Goal: Transaction & Acquisition: Purchase product/service

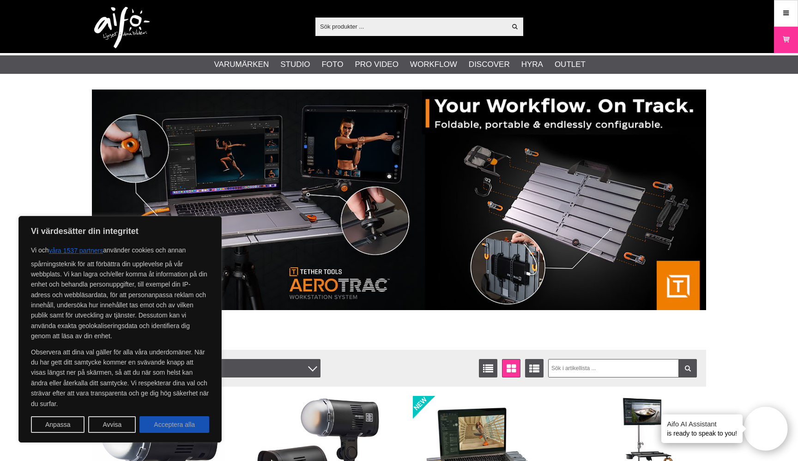
click at [175, 422] on button "Acceptera alla" at bounding box center [174, 425] width 70 height 17
checkbox input "true"
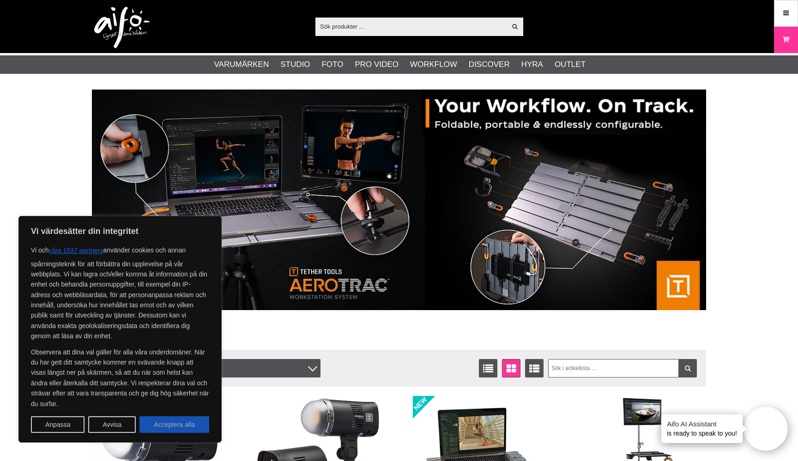
checkbox input "true"
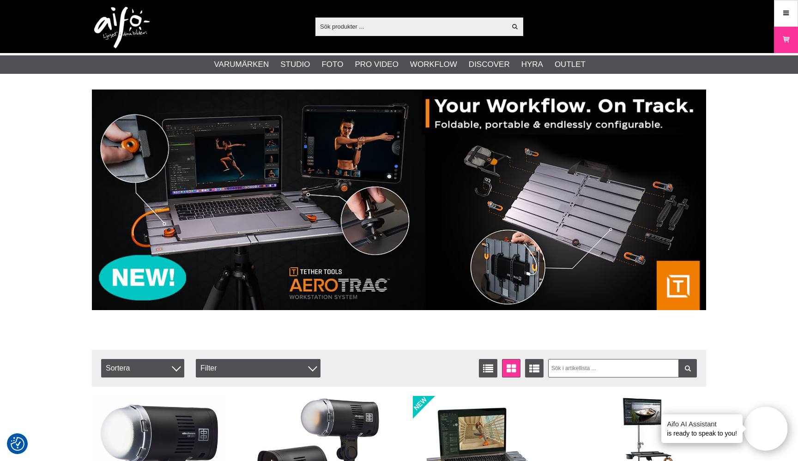
click at [378, 24] on input "text" at bounding box center [410, 26] width 191 height 14
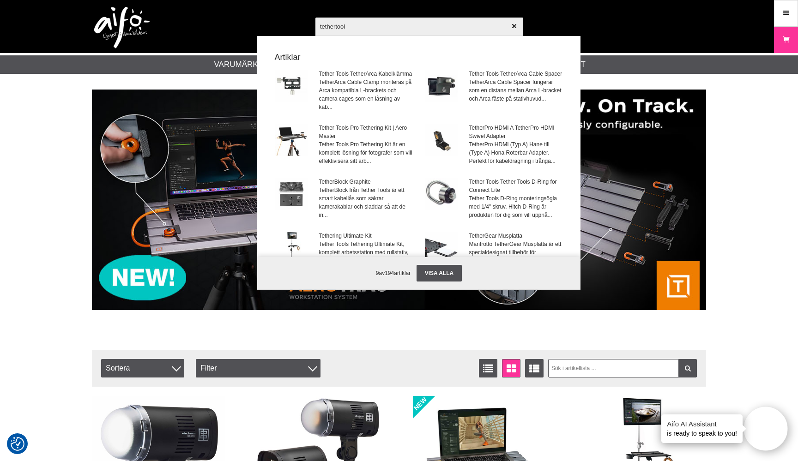
type input "tethertools"
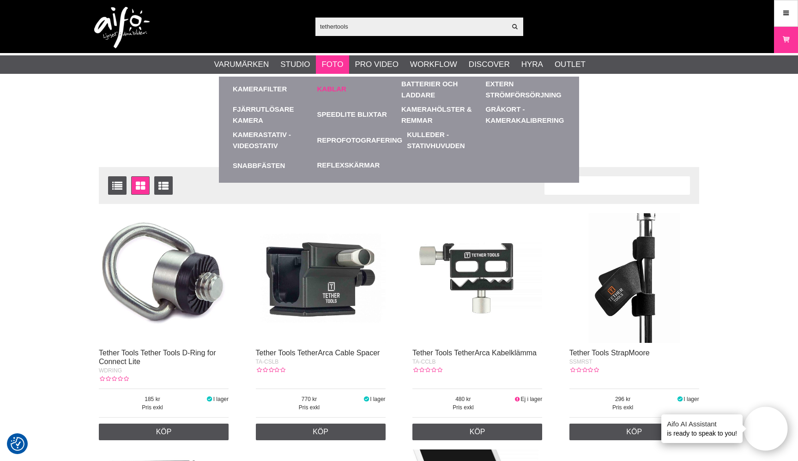
click at [327, 94] on link "Kablar" at bounding box center [331, 89] width 29 height 11
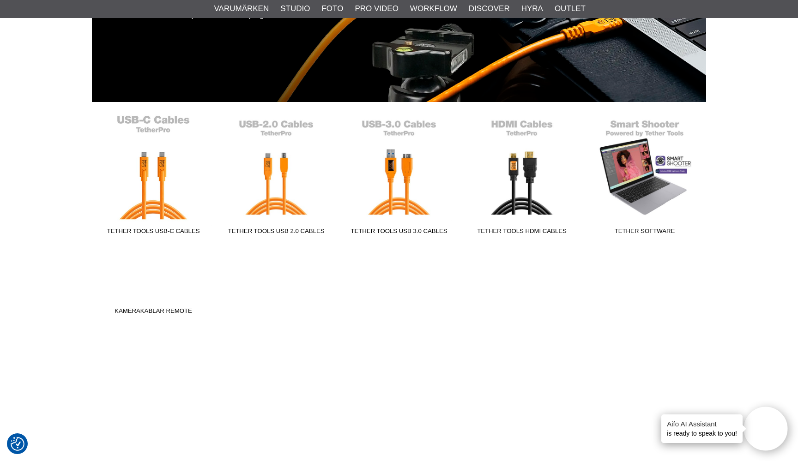
scroll to position [191, 0]
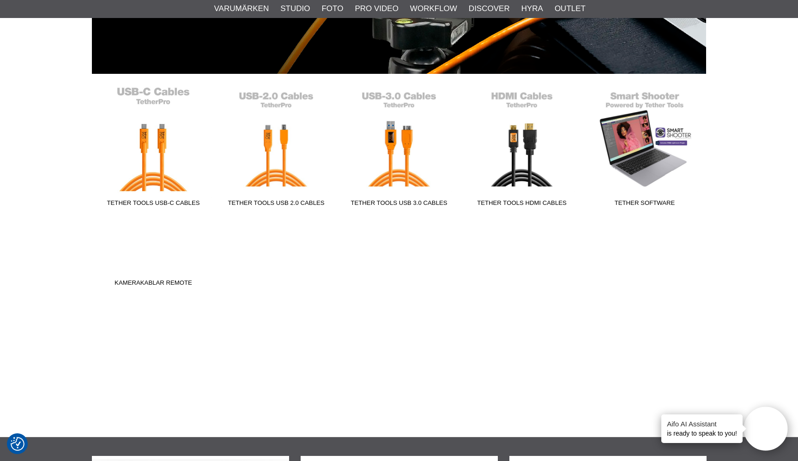
click at [149, 169] on link "Tether Tools USB-C Cables" at bounding box center [153, 148] width 123 height 125
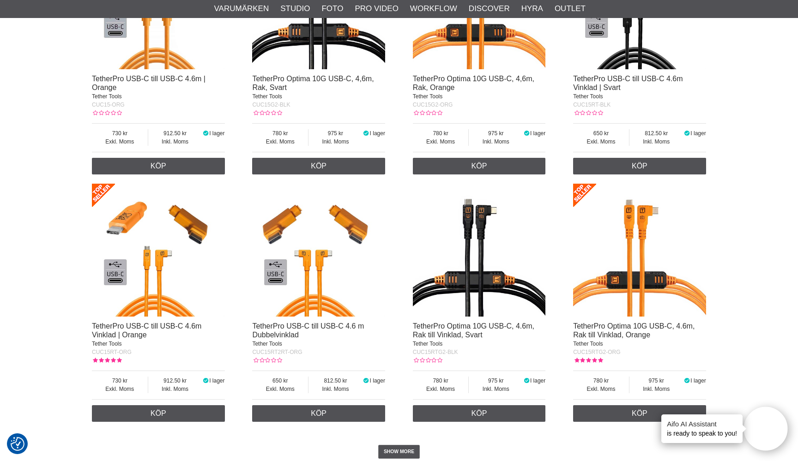
scroll to position [1680, 0]
click at [473, 278] on img at bounding box center [479, 250] width 133 height 133
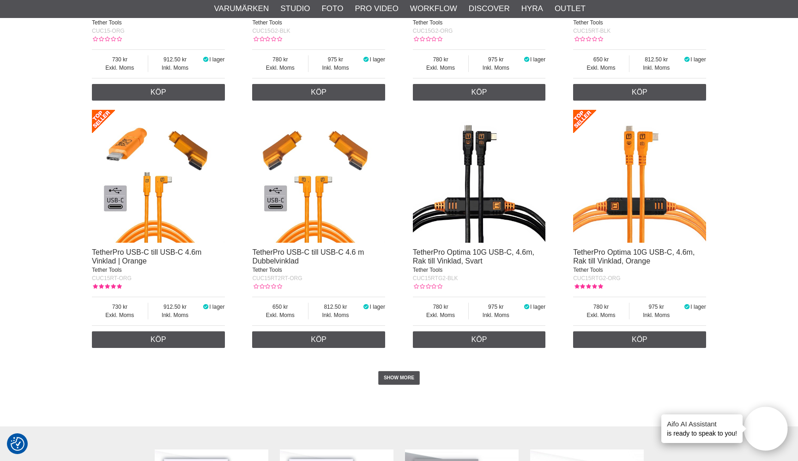
scroll to position [1725, 0]
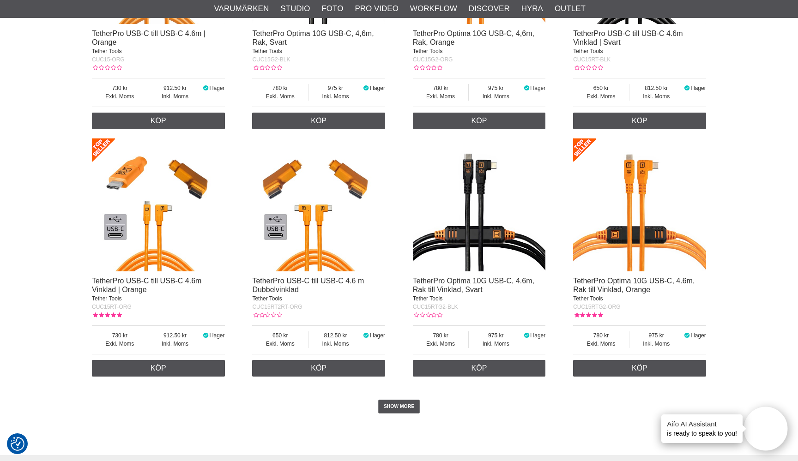
click at [310, 216] on img at bounding box center [318, 205] width 133 height 133
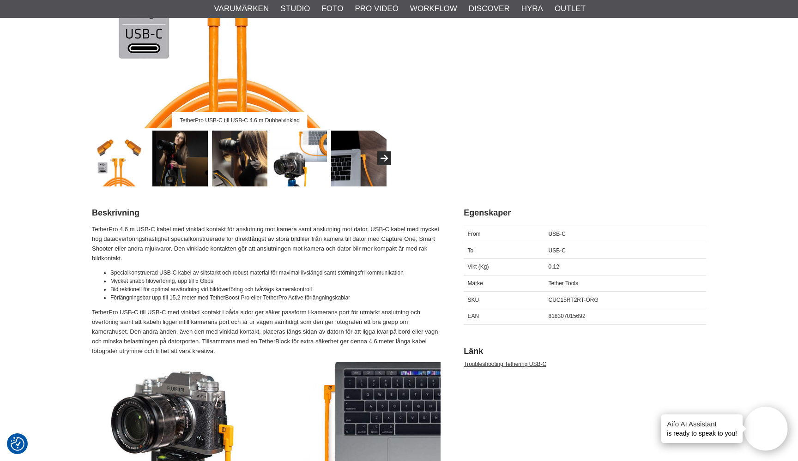
scroll to position [267, 0]
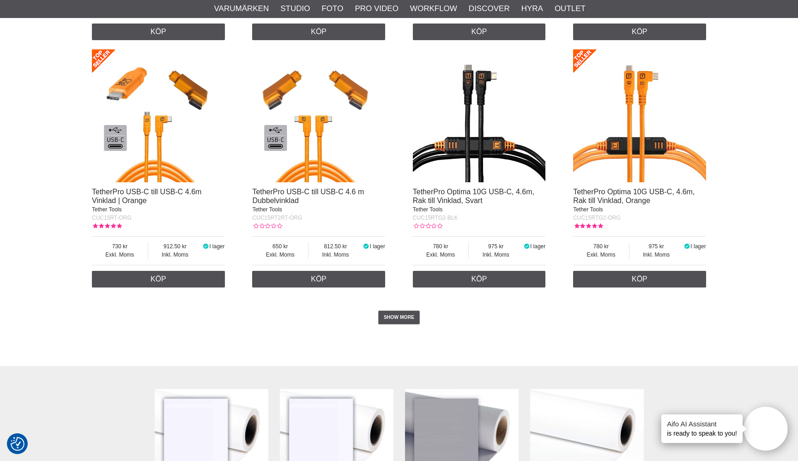
scroll to position [1831, 0]
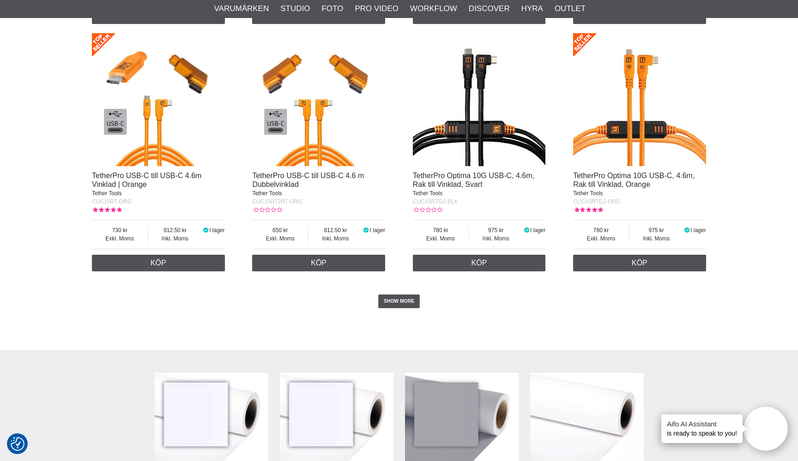
click at [475, 131] on img at bounding box center [479, 99] width 133 height 133
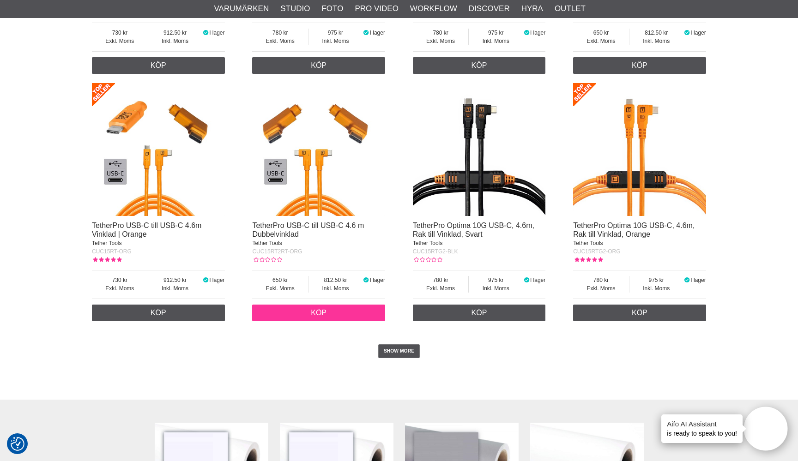
scroll to position [1781, 0]
click at [315, 309] on link "Köp" at bounding box center [318, 312] width 133 height 17
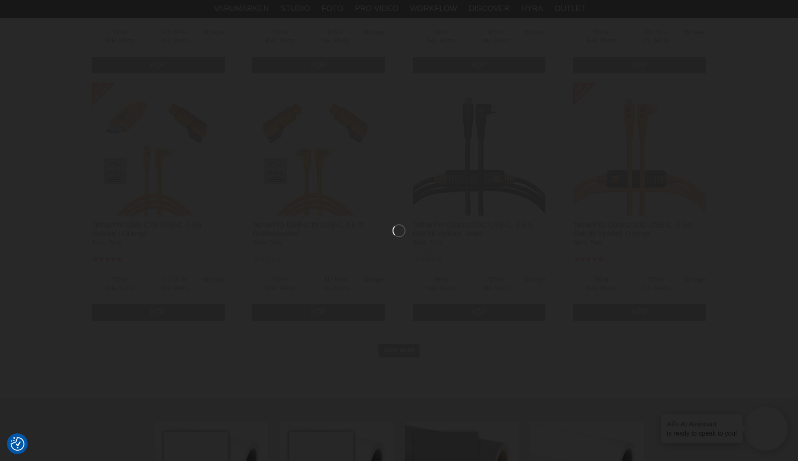
scroll to position [1693, 0]
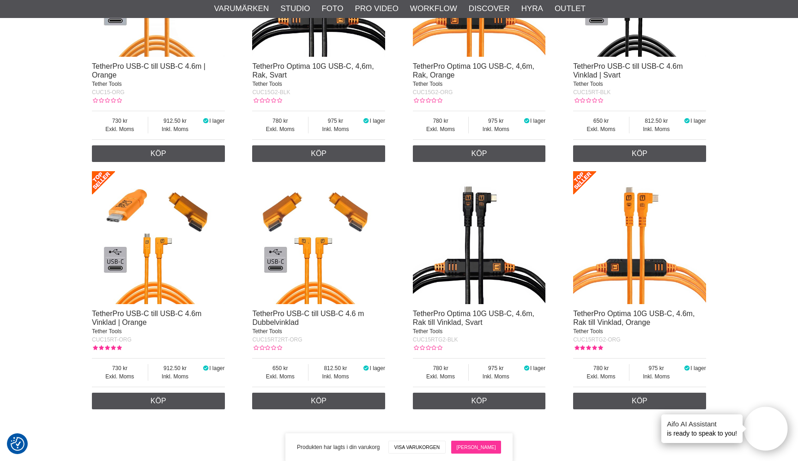
click at [472, 446] on link "[PERSON_NAME]" at bounding box center [476, 447] width 50 height 13
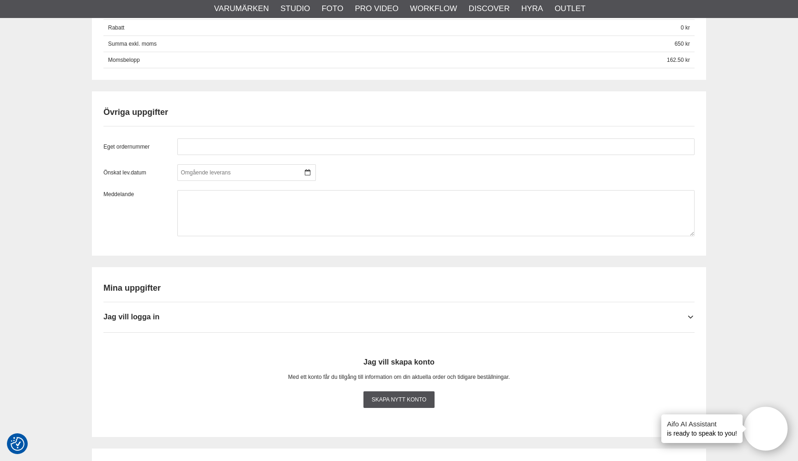
scroll to position [799, 0]
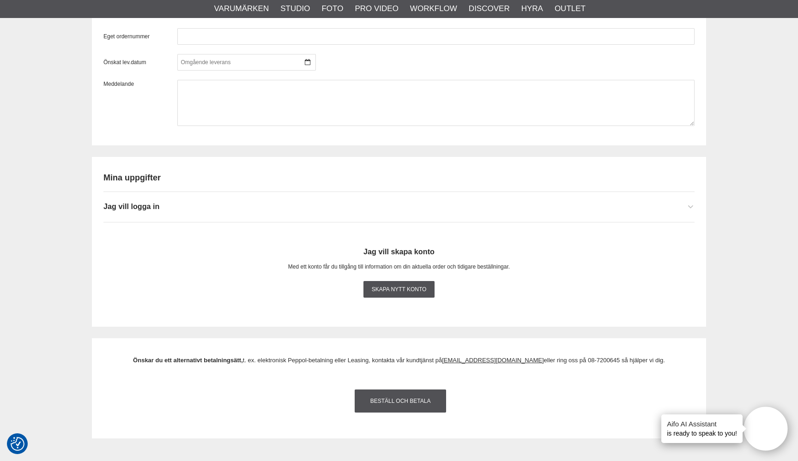
click at [139, 205] on span "Jag vill logga in" at bounding box center [131, 206] width 56 height 8
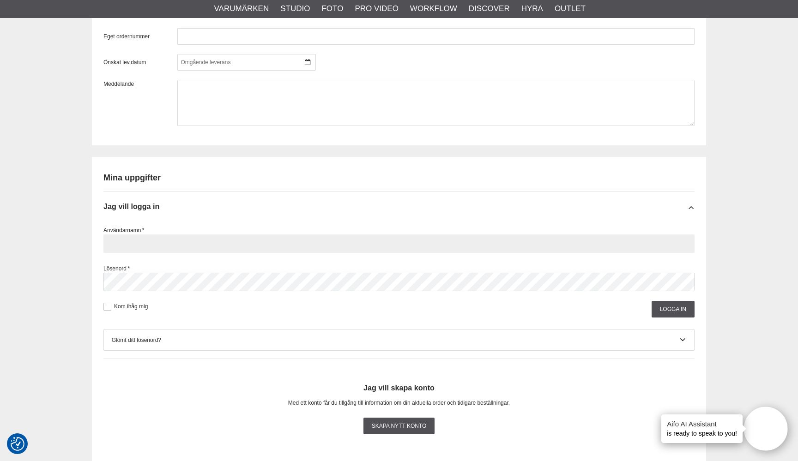
type input "jockumklenell"
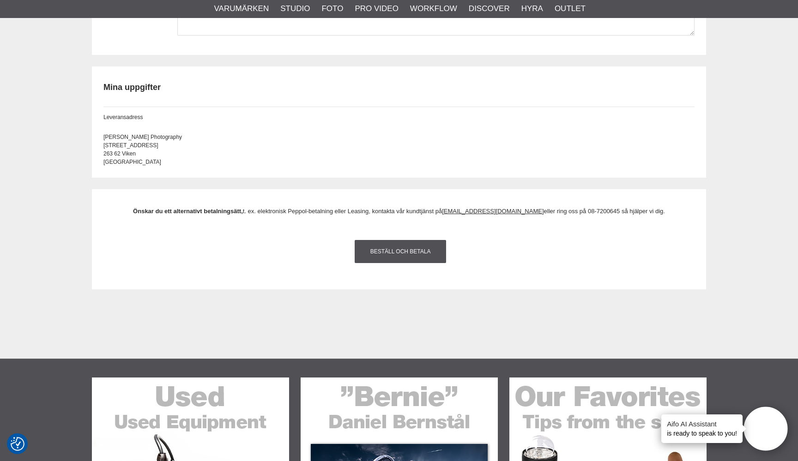
scroll to position [828, 0]
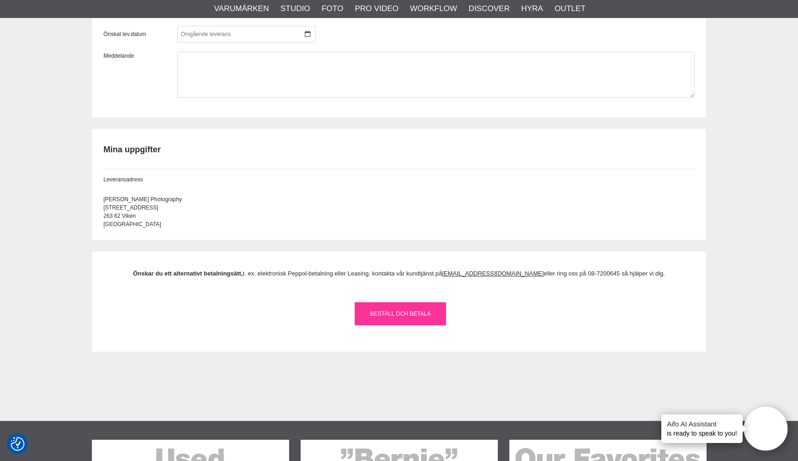
click at [416, 308] on link "Beställ och Betala" at bounding box center [400, 313] width 91 height 23
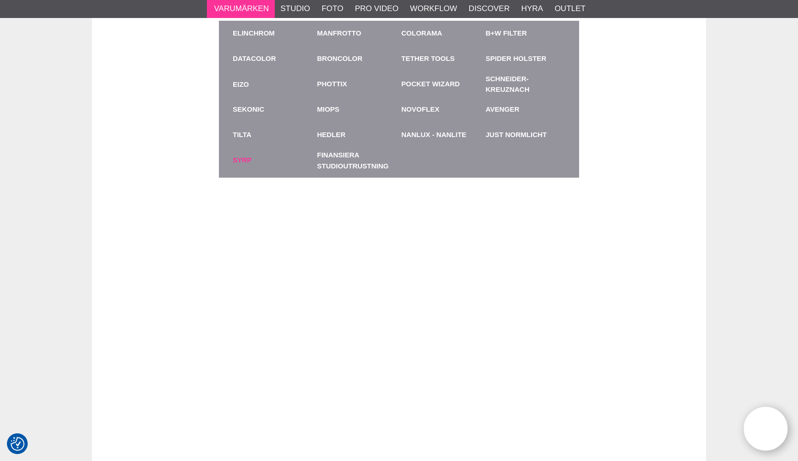
scroll to position [1228, 0]
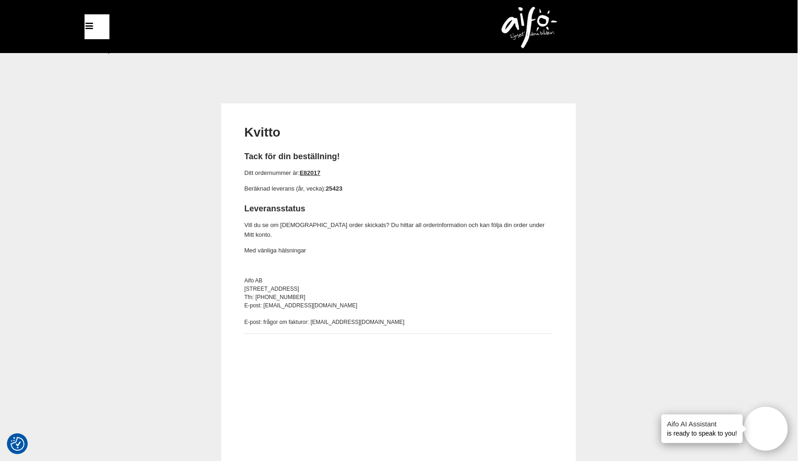
scroll to position [0, 0]
